Goal: Information Seeking & Learning: Learn about a topic

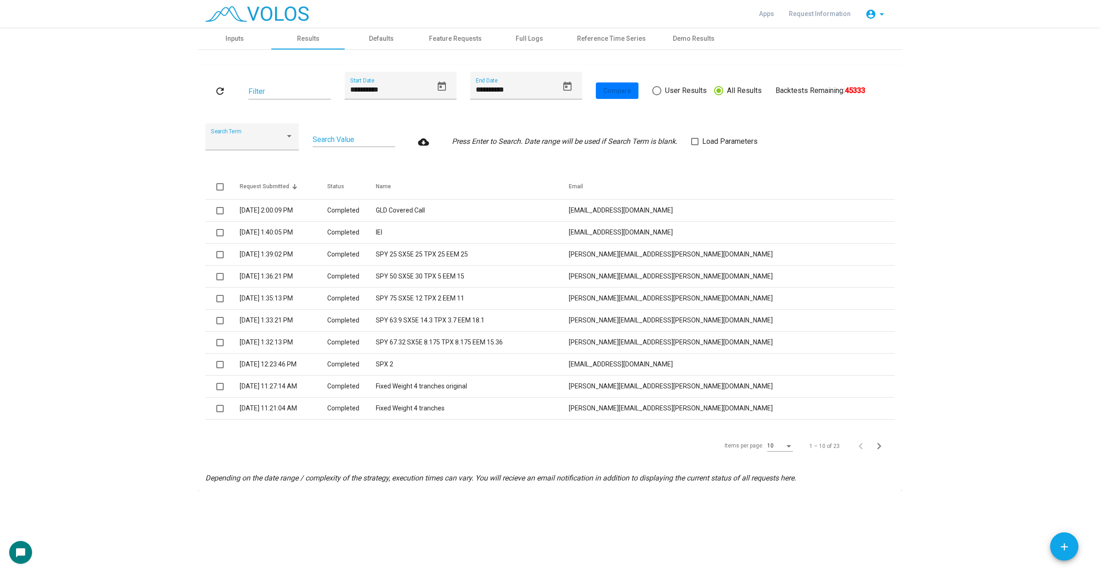
click at [651, 83] on div "**********" at bounding box center [549, 91] width 689 height 38
click at [659, 87] on span at bounding box center [656, 90] width 9 height 9
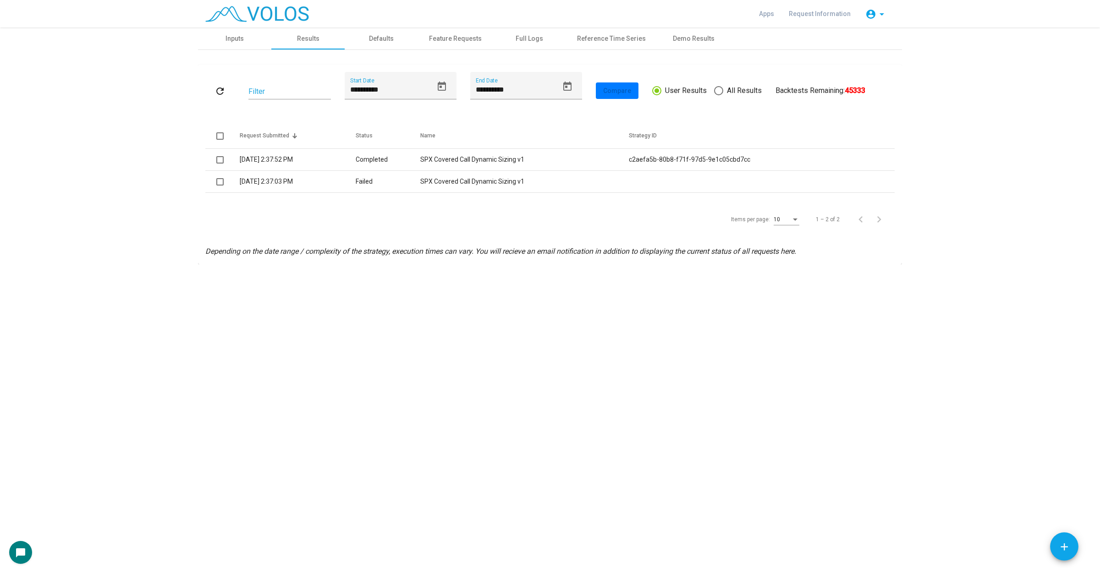
click at [977, 175] on as-strategy-engine-wrapper "**********" at bounding box center [550, 146] width 1100 height 237
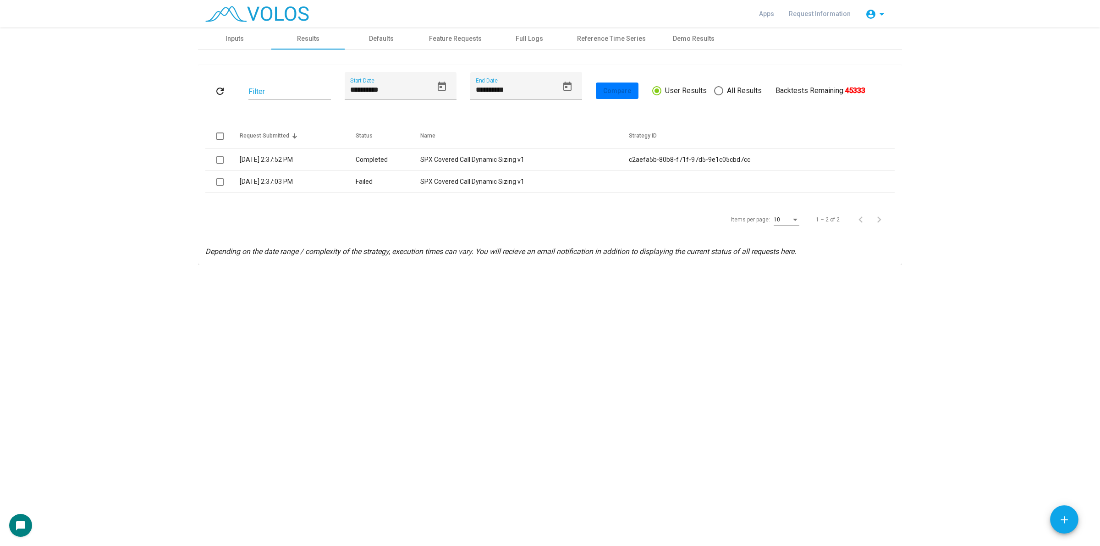
drag, startPoint x: 947, startPoint y: 442, endPoint x: 947, endPoint y: 434, distance: 8.7
click at [947, 440] on div "**********" at bounding box center [550, 287] width 1100 height 518
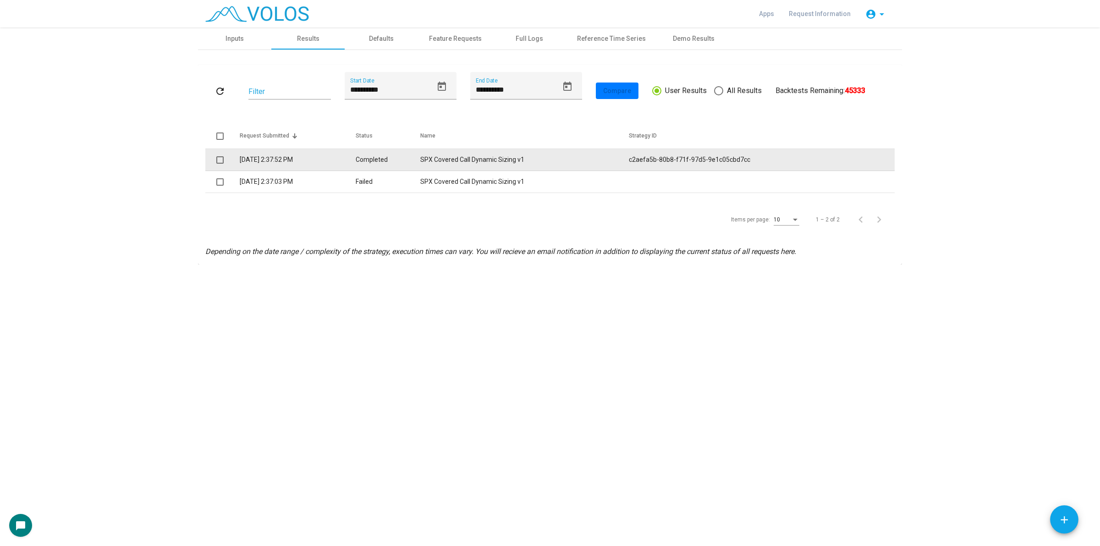
click at [476, 152] on td "SPX Covered Call Dynamic Sizing v1" at bounding box center [524, 160] width 209 height 22
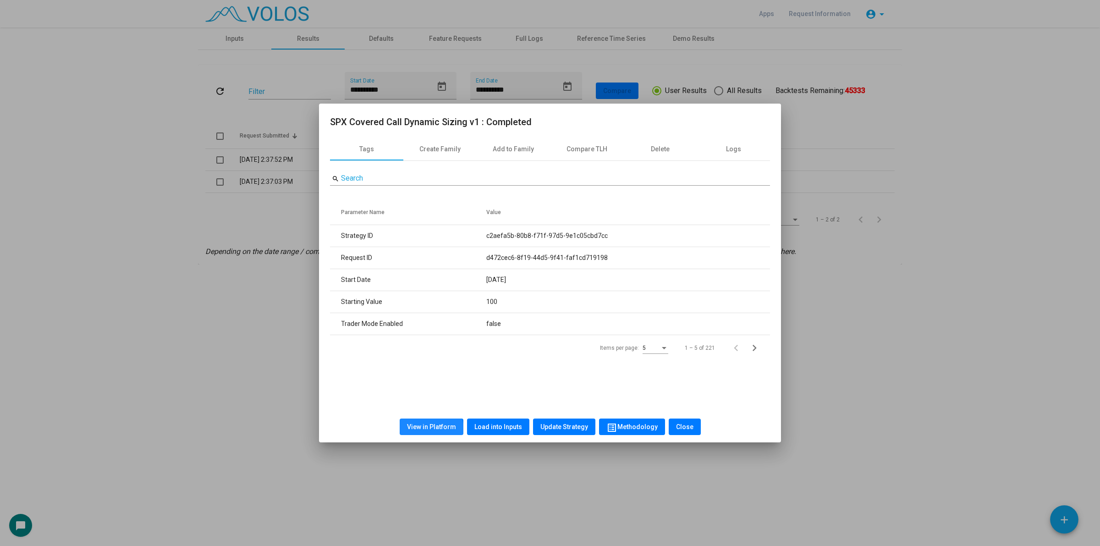
click at [434, 432] on button "View in Platform" at bounding box center [432, 427] width 64 height 17
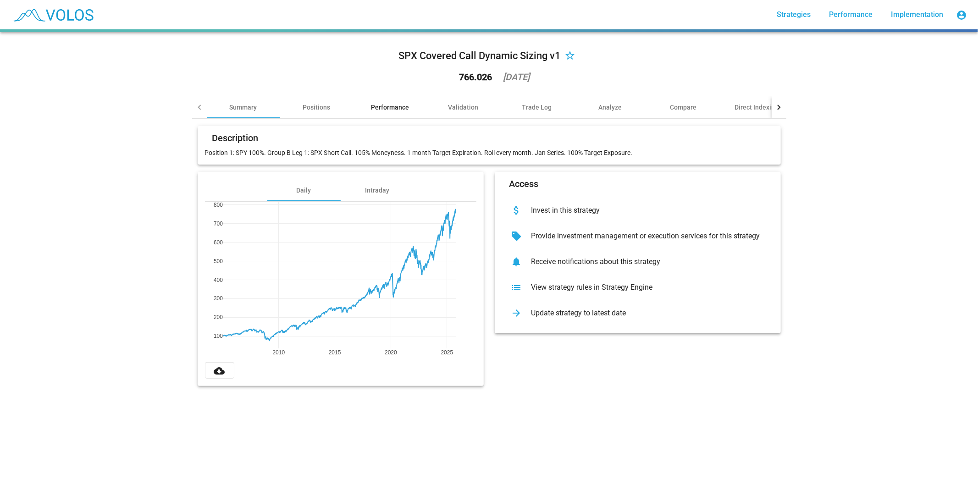
click at [392, 99] on div "Performance" at bounding box center [389, 107] width 73 height 22
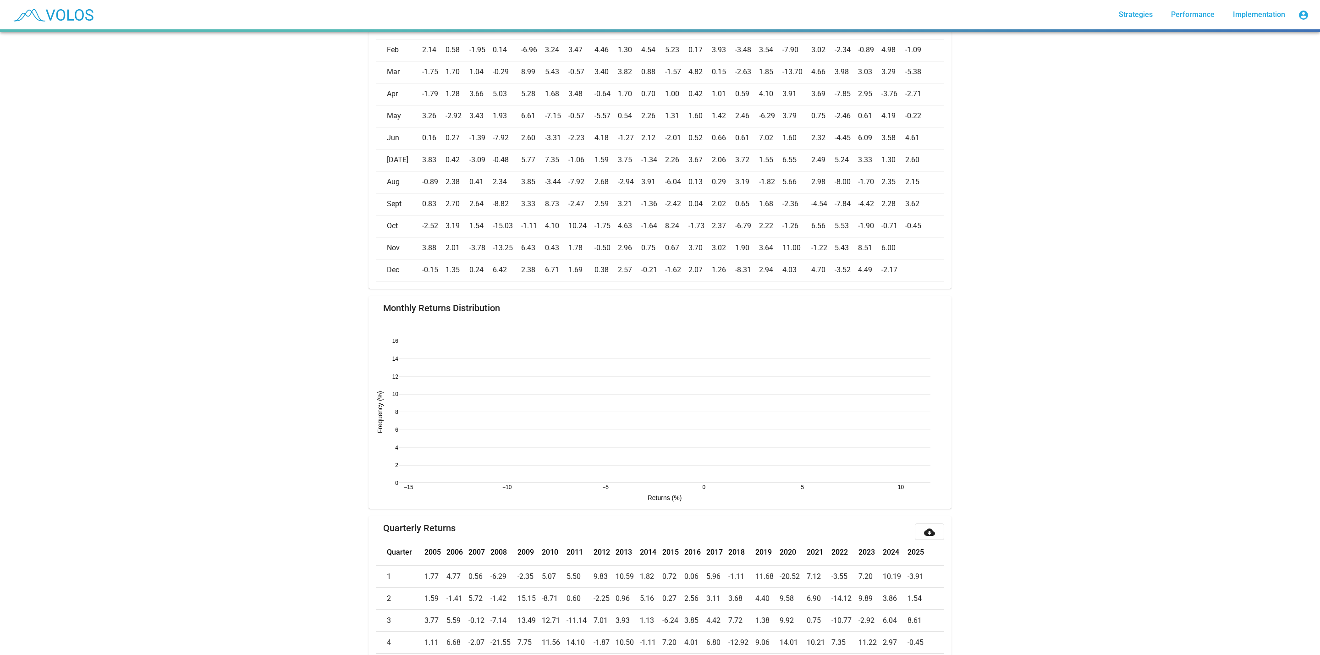
scroll to position [502, 0]
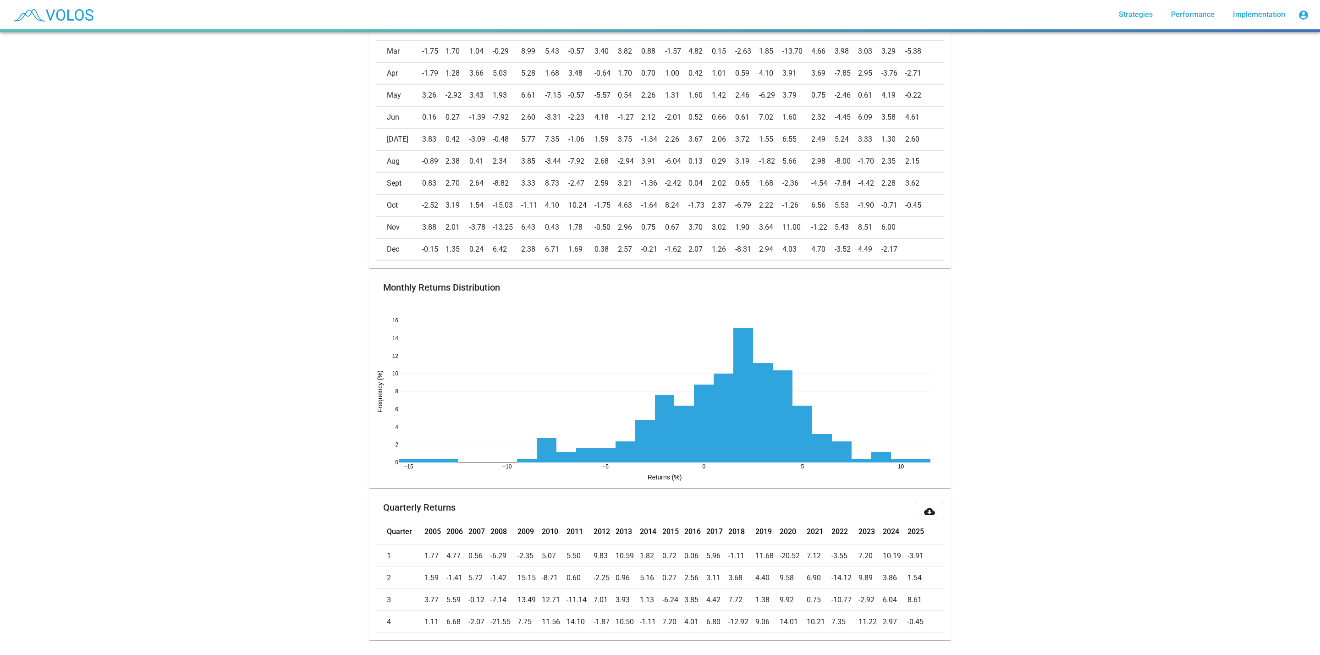
drag, startPoint x: 1085, startPoint y: 523, endPoint x: 1002, endPoint y: 312, distance: 226.6
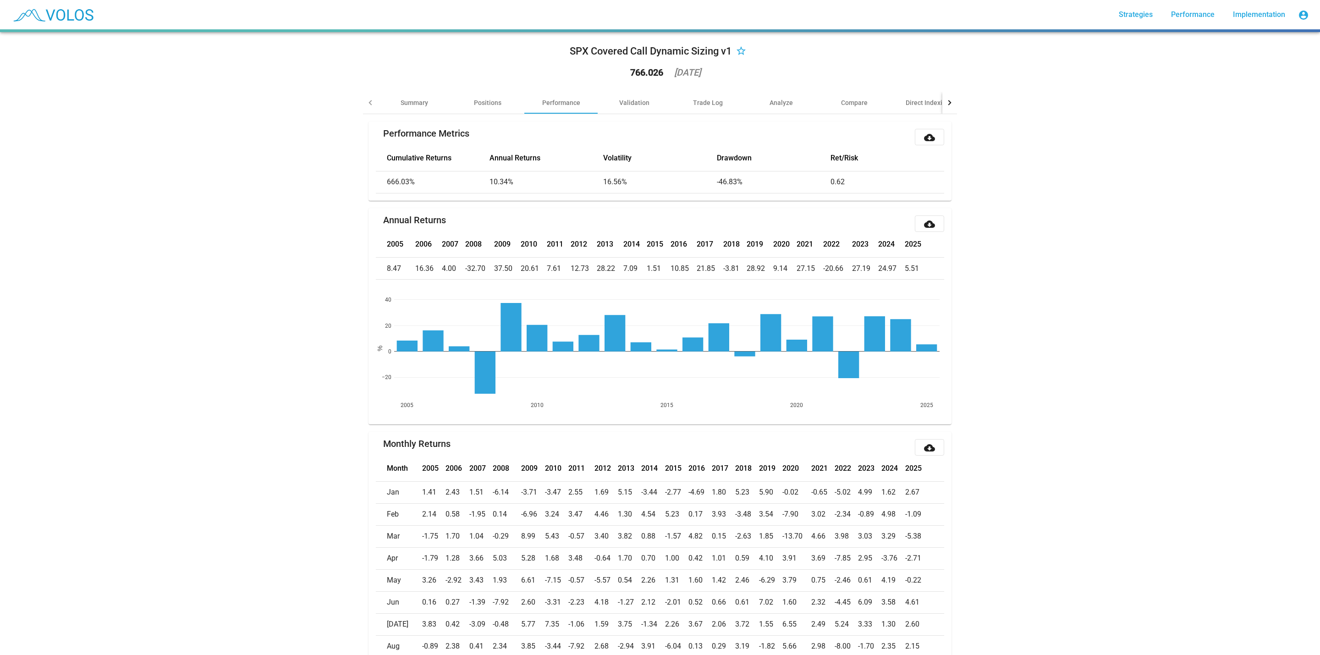
scroll to position [0, 0]
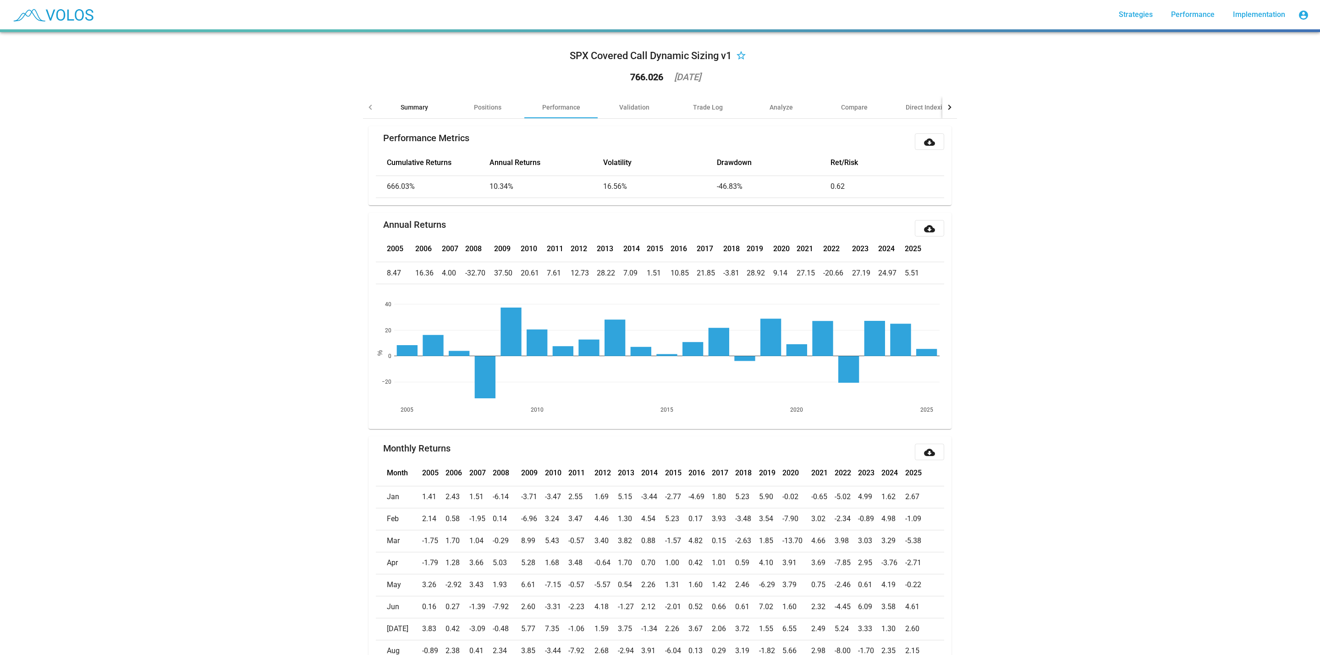
click at [409, 113] on div "Summary" at bounding box center [414, 107] width 73 height 22
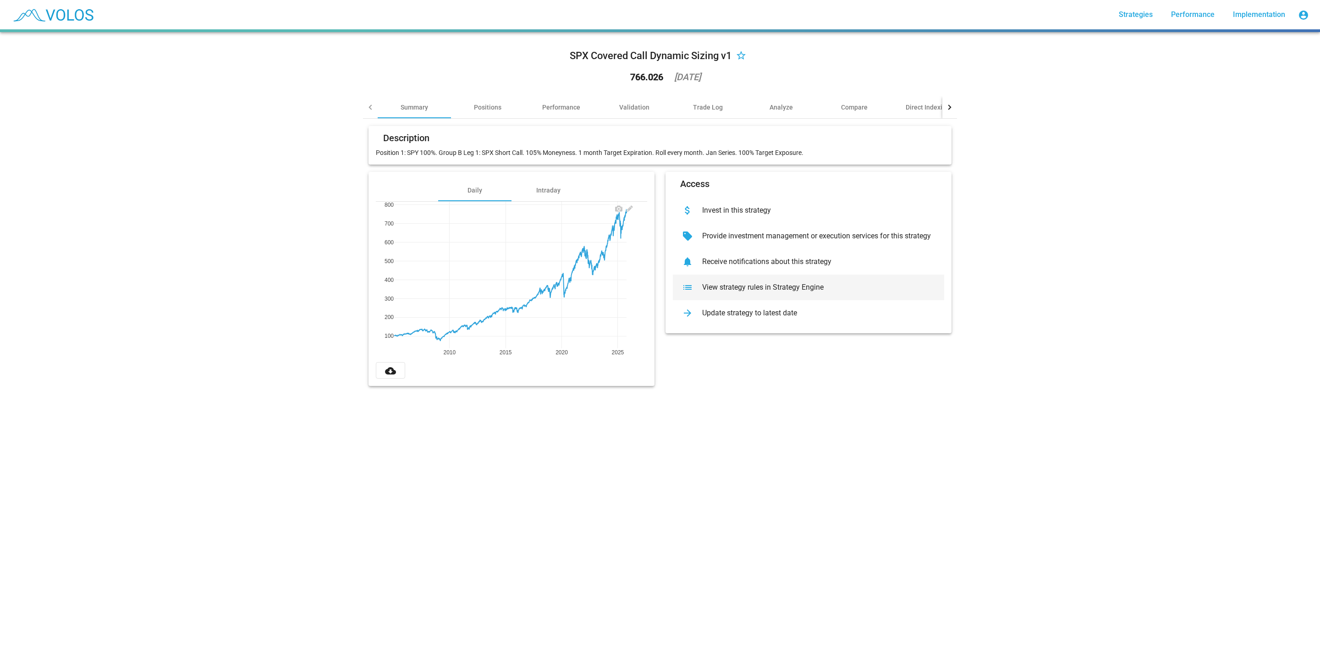
drag, startPoint x: 721, startPoint y: 292, endPoint x: 622, endPoint y: 273, distance: 100.8
click at [622, 273] on div "Description Position 1: SPY 100%. Group B Leg 1: SPX Short Call. 105% Moneyness…" at bounding box center [660, 252] width 594 height 267
click at [474, 111] on div "Positions" at bounding box center [488, 107] width 28 height 9
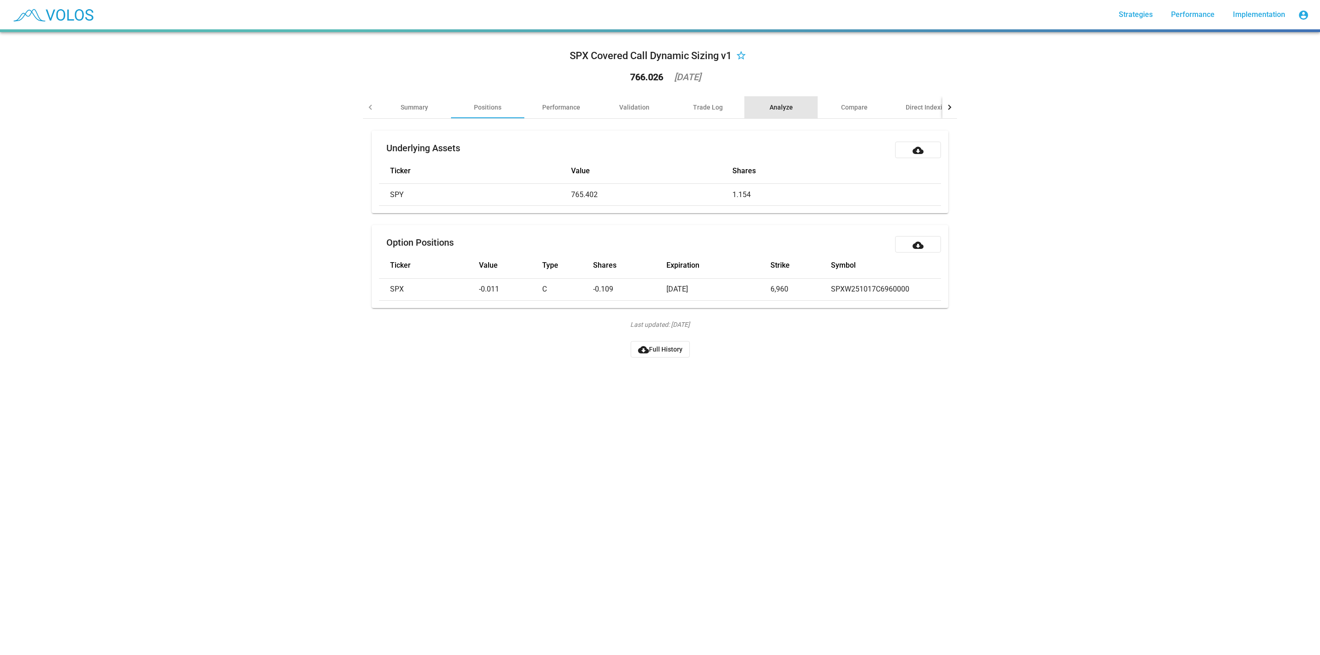
click at [751, 103] on div "Analyze" at bounding box center [780, 107] width 73 height 22
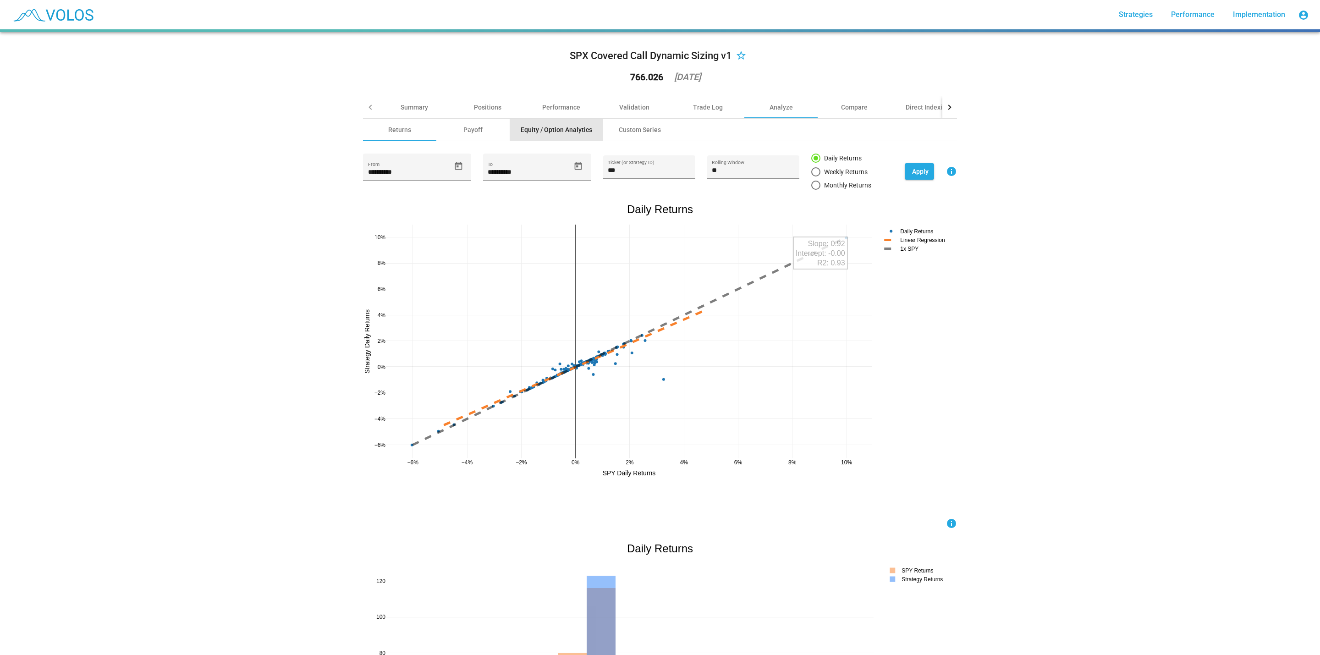
click at [557, 130] on div "Equity / Option Analytics" at bounding box center [557, 129] width 72 height 9
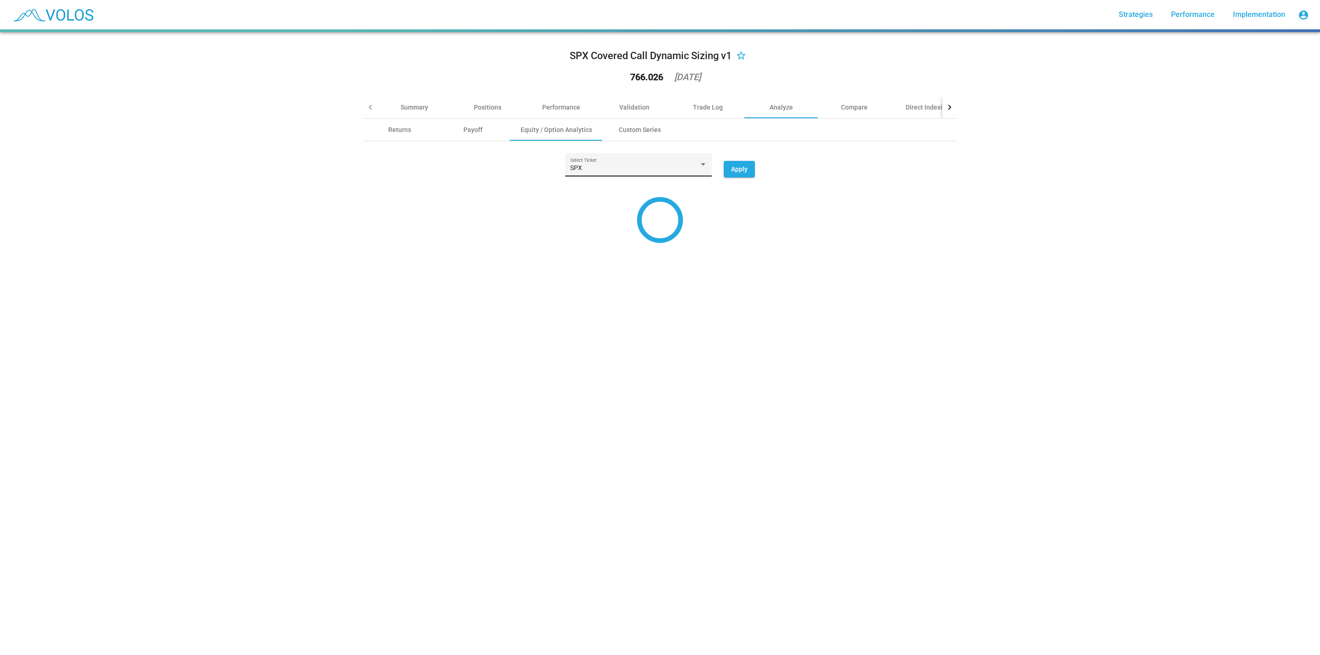
click at [675, 164] on div "SPX Select Ticker" at bounding box center [638, 167] width 137 height 19
click at [857, 160] on div at bounding box center [660, 327] width 1320 height 655
